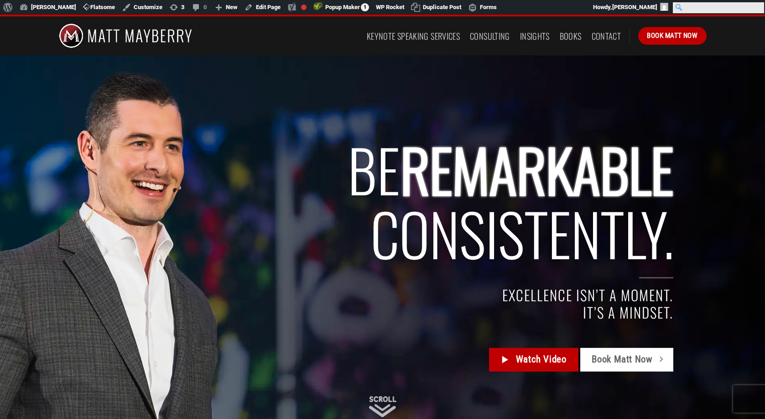
click at [756, 6] on input "Search" at bounding box center [717, 7] width 91 height 11
type input "visioning"
click input "Search" at bounding box center [0, 0] width 0 height 0
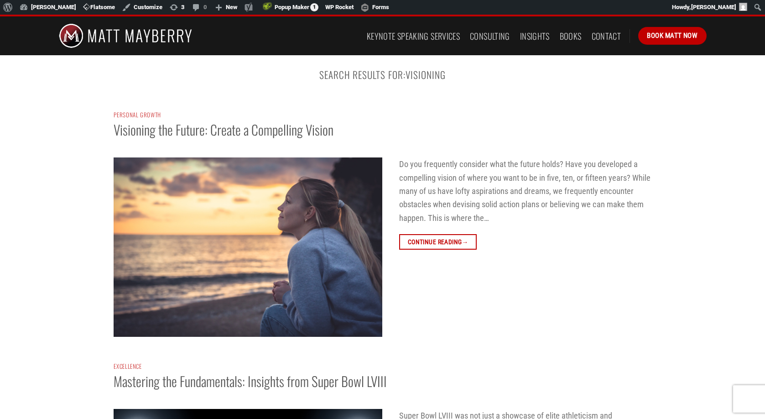
click at [242, 233] on img at bounding box center [248, 246] width 269 height 179
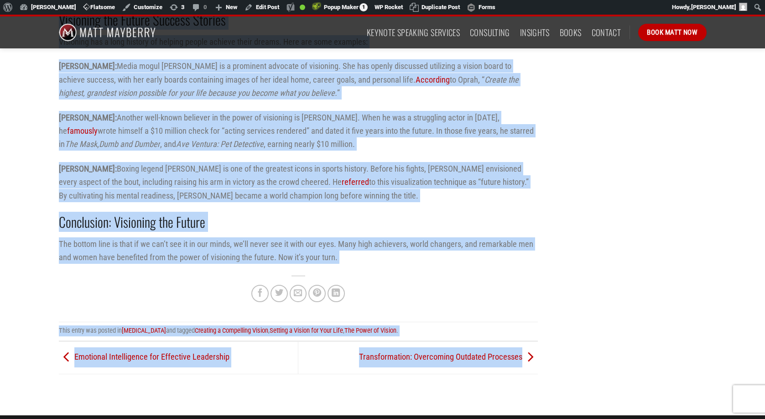
scroll to position [2029, 0]
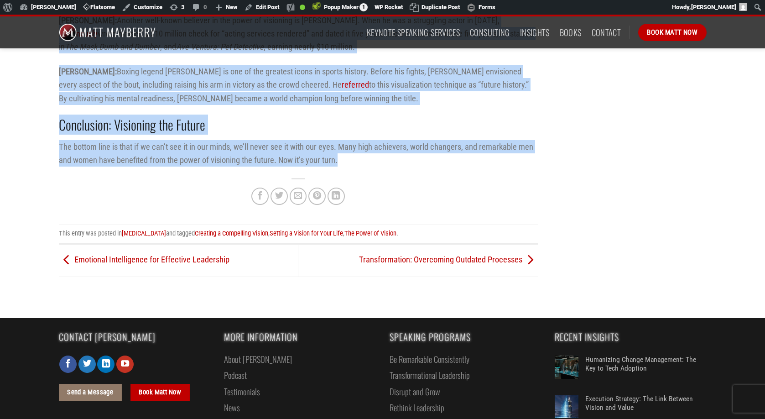
drag, startPoint x: 58, startPoint y: 155, endPoint x: 341, endPoint y: 148, distance: 282.8
copy div "Do you frequently consider what the future holds? Have you developed a compelli…"
click at [244, 87] on p "Muhammad Ali: Boxing legend Muhammad Ali is one of the greatest icons in sports…" at bounding box center [298, 85] width 479 height 40
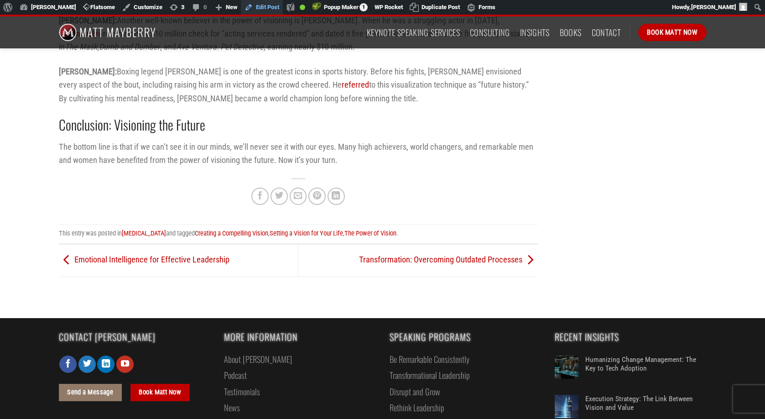
click at [264, 5] on link "Edit Post" at bounding box center [262, 7] width 42 height 15
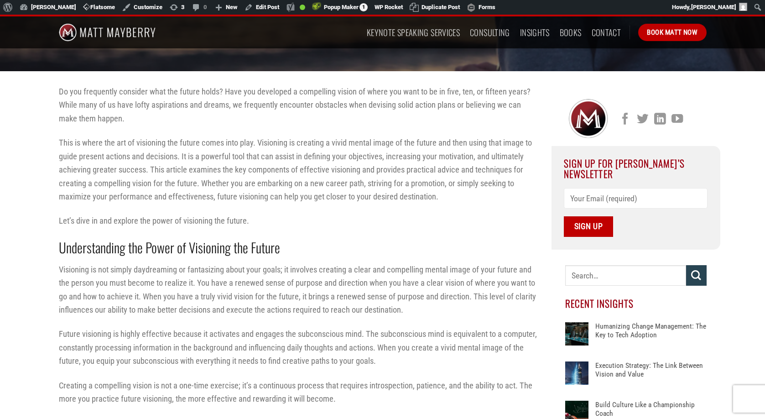
scroll to position [216, 0]
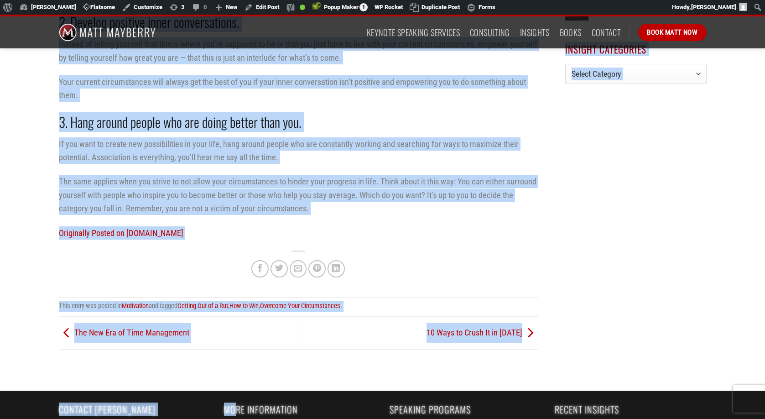
scroll to position [809, 0]
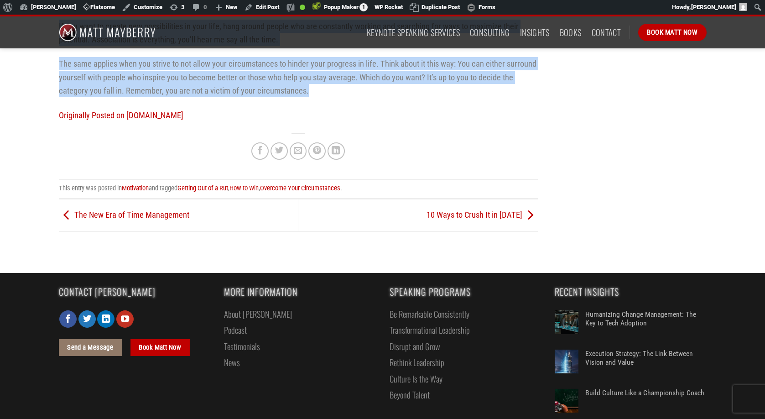
drag, startPoint x: 59, startPoint y: 120, endPoint x: 321, endPoint y: 89, distance: 263.9
copy div "Sadly enough, one of the biggest dream killers in the world is tough circumstan…"
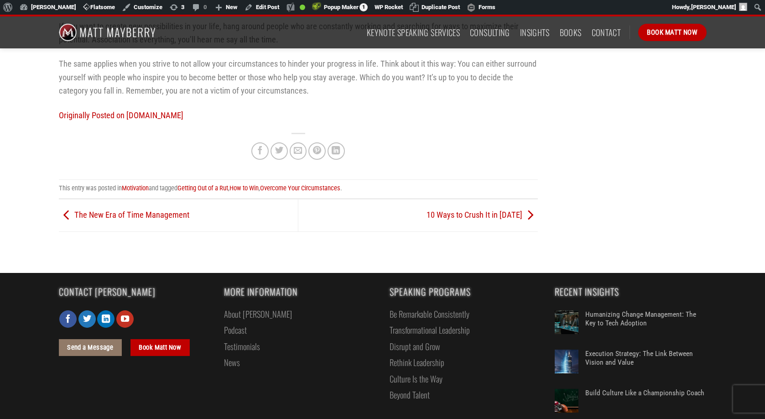
click at [216, 139] on div at bounding box center [298, 150] width 479 height 34
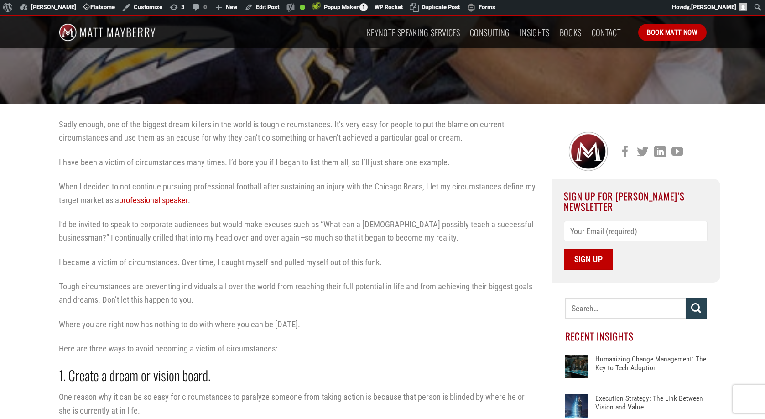
scroll to position [175, 0]
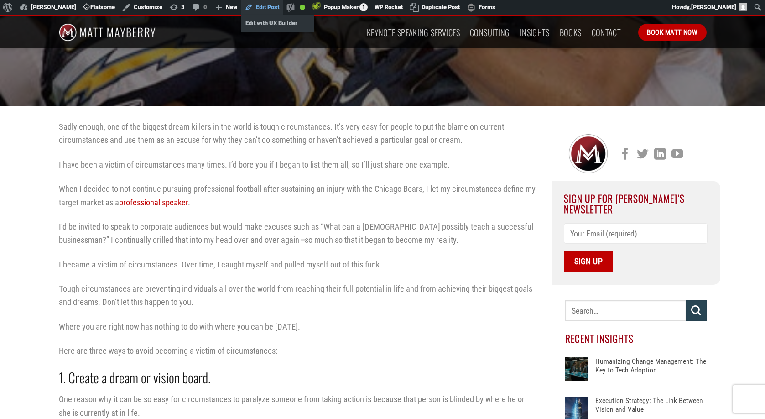
click at [264, 8] on link "Edit Post" at bounding box center [262, 7] width 42 height 15
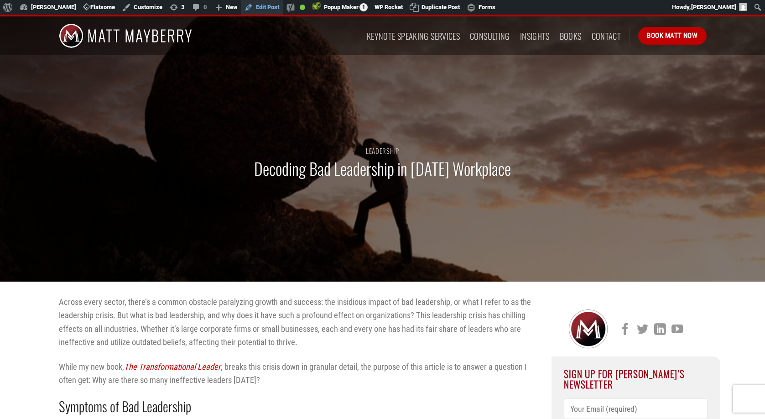
click at [262, 7] on link "Edit Post" at bounding box center [262, 7] width 42 height 15
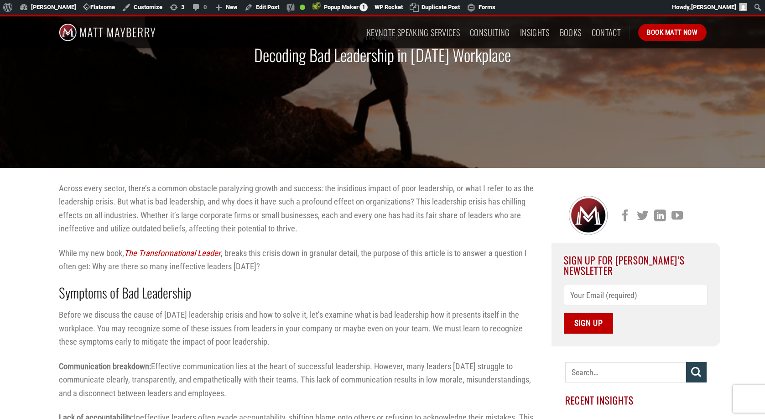
scroll to position [156, 0]
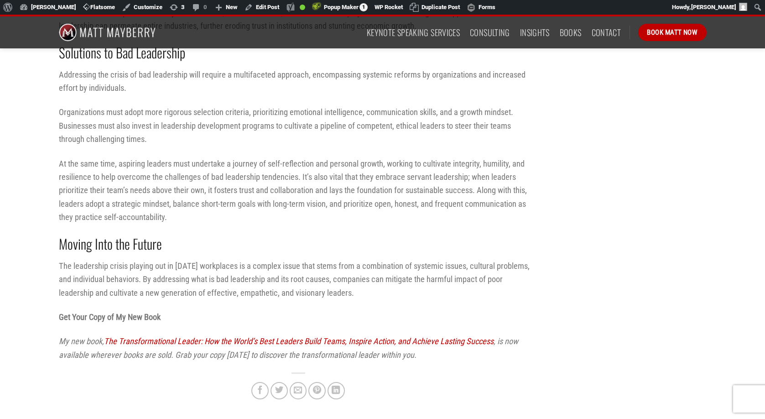
scroll to position [848, 0]
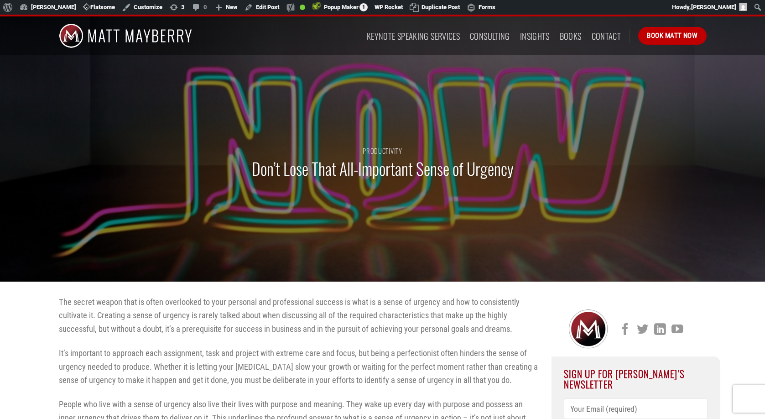
click at [271, 242] on div "Productivity Don’t Lose That All-Important Sense of Urgency" at bounding box center [382, 167] width 661 height 228
click at [144, 316] on p "The secret weapon that is often overlooked to your personal and professional su…" at bounding box center [298, 315] width 479 height 40
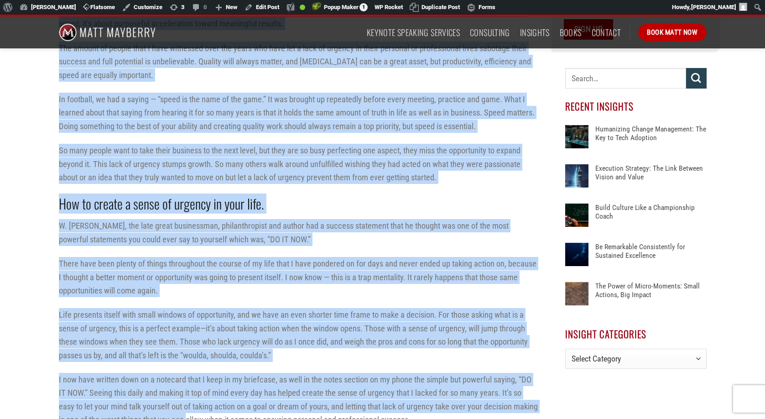
scroll to position [676, 0]
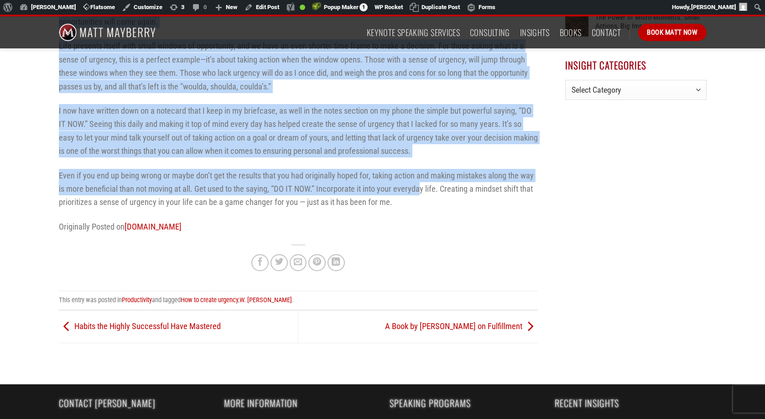
drag, startPoint x: 60, startPoint y: 82, endPoint x: 419, endPoint y: 195, distance: 376.3
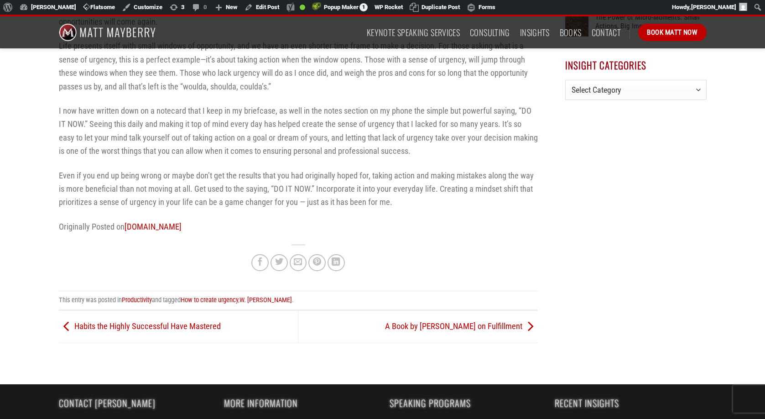
click at [392, 207] on p "Even if you end up being wrong or maybe don’t get the results that you had orig…" at bounding box center [298, 189] width 479 height 40
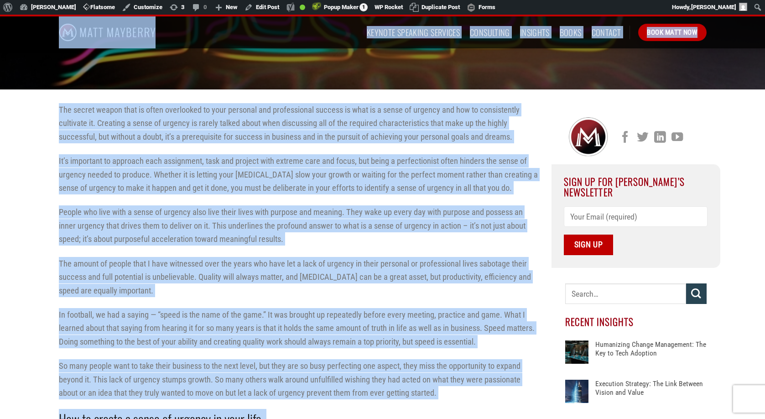
scroll to position [187, 0]
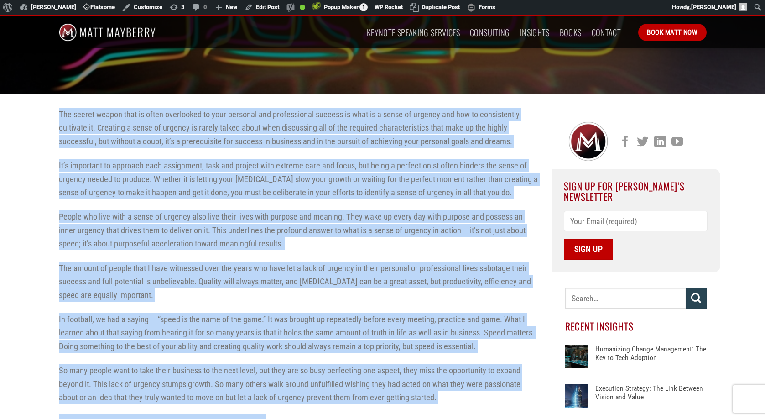
drag, startPoint x: 396, startPoint y: 201, endPoint x: 59, endPoint y: 116, distance: 347.8
copy div "The secret weapon that is often overlooked to your personal and professional su…"
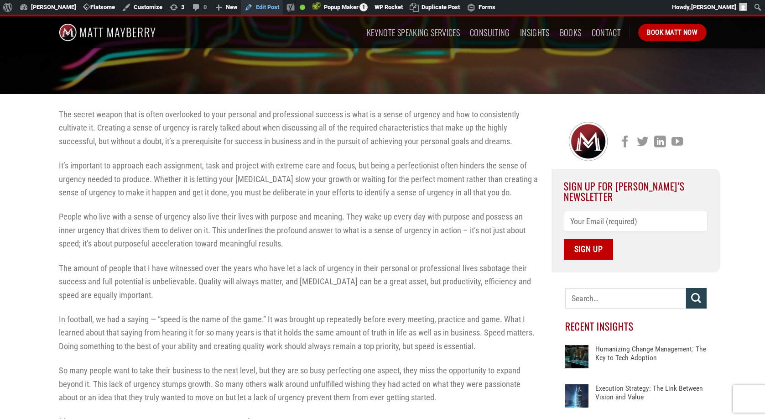
click at [269, 9] on link "Edit Post" at bounding box center [262, 7] width 42 height 15
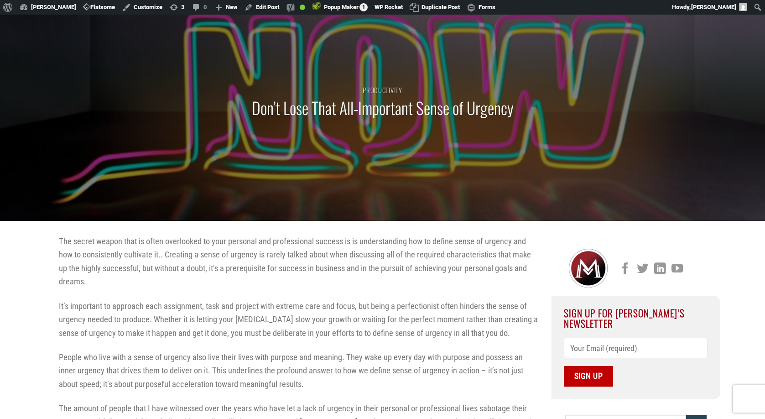
scroll to position [63, 0]
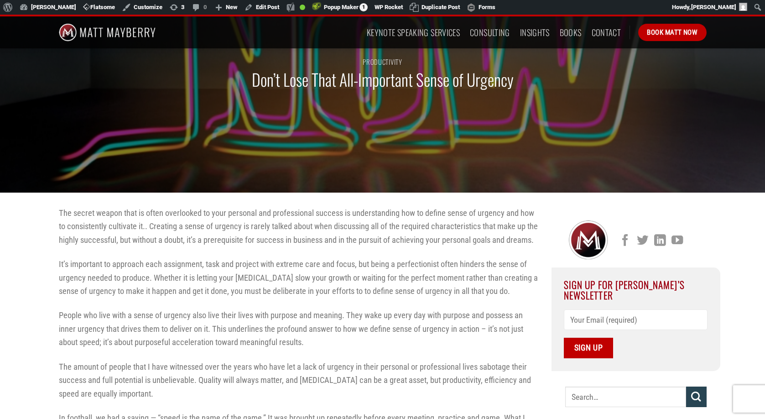
scroll to position [119, 0]
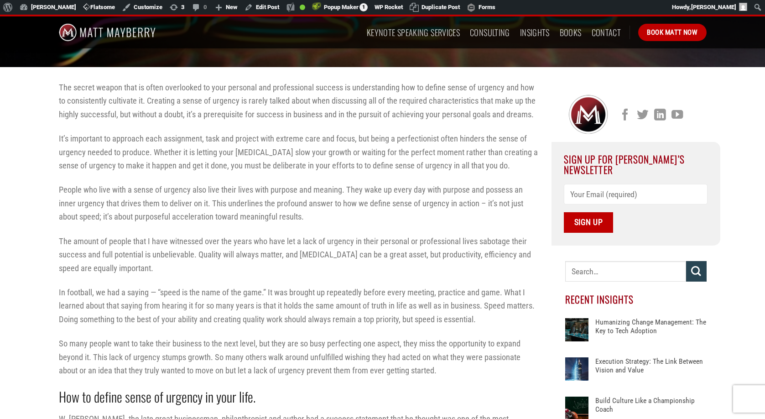
scroll to position [218, 0]
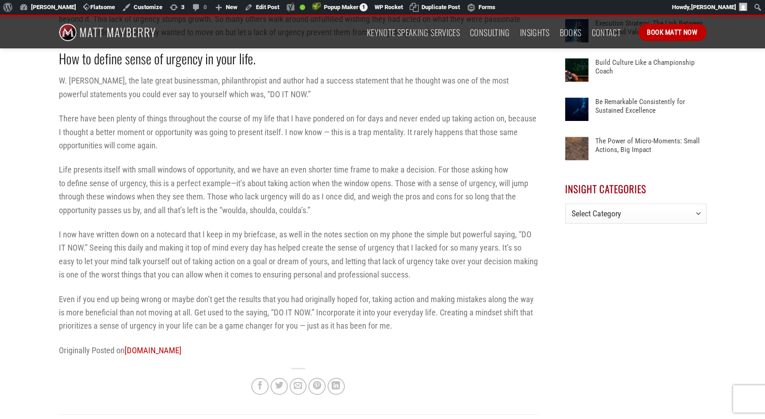
scroll to position [576, 0]
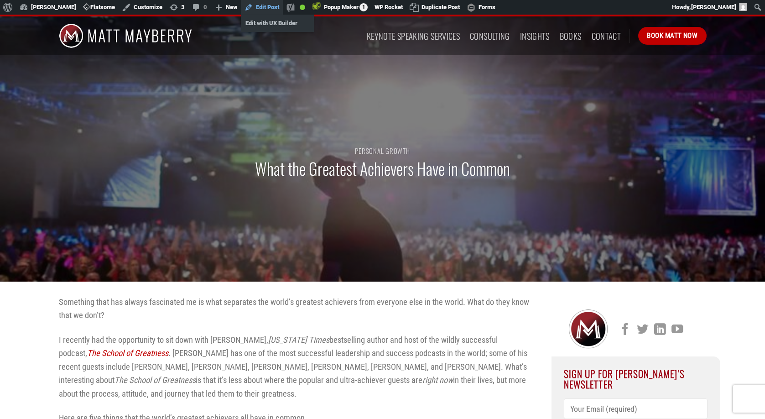
click at [269, 6] on link "Edit Post" at bounding box center [262, 7] width 42 height 15
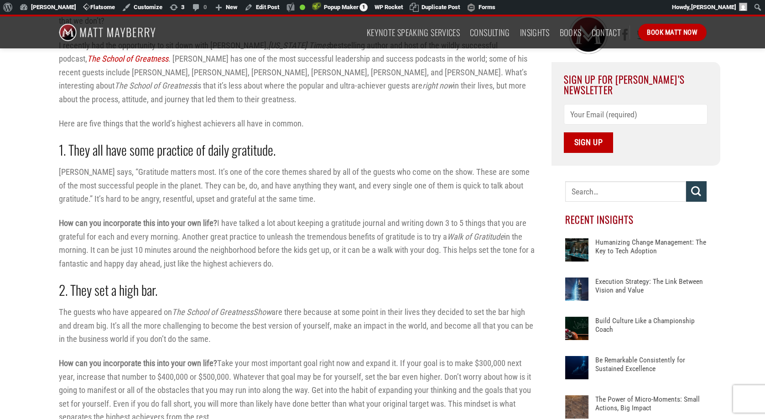
scroll to position [61, 0]
